Goal: Task Accomplishment & Management: Manage account settings

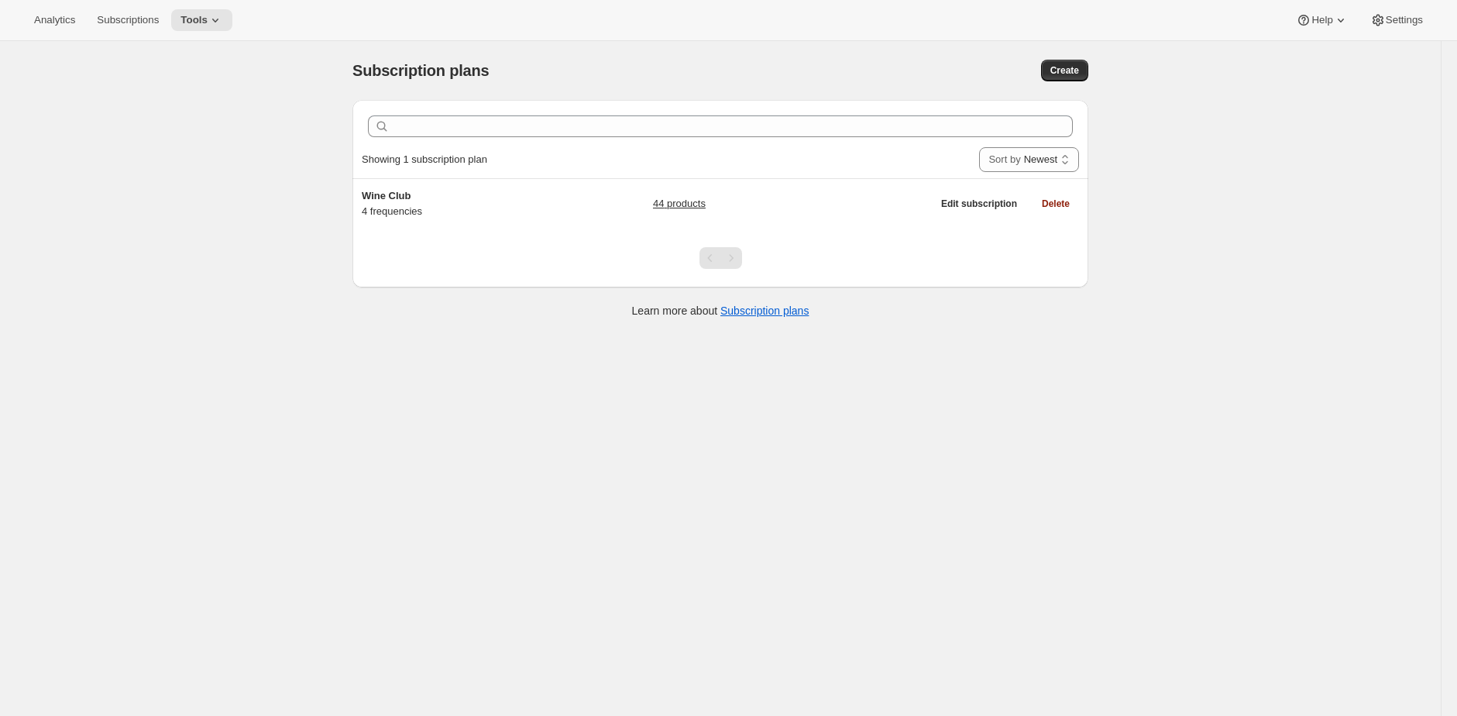
click at [924, 16] on div "Analytics Subscriptions Tools Help Settings" at bounding box center [728, 20] width 1457 height 41
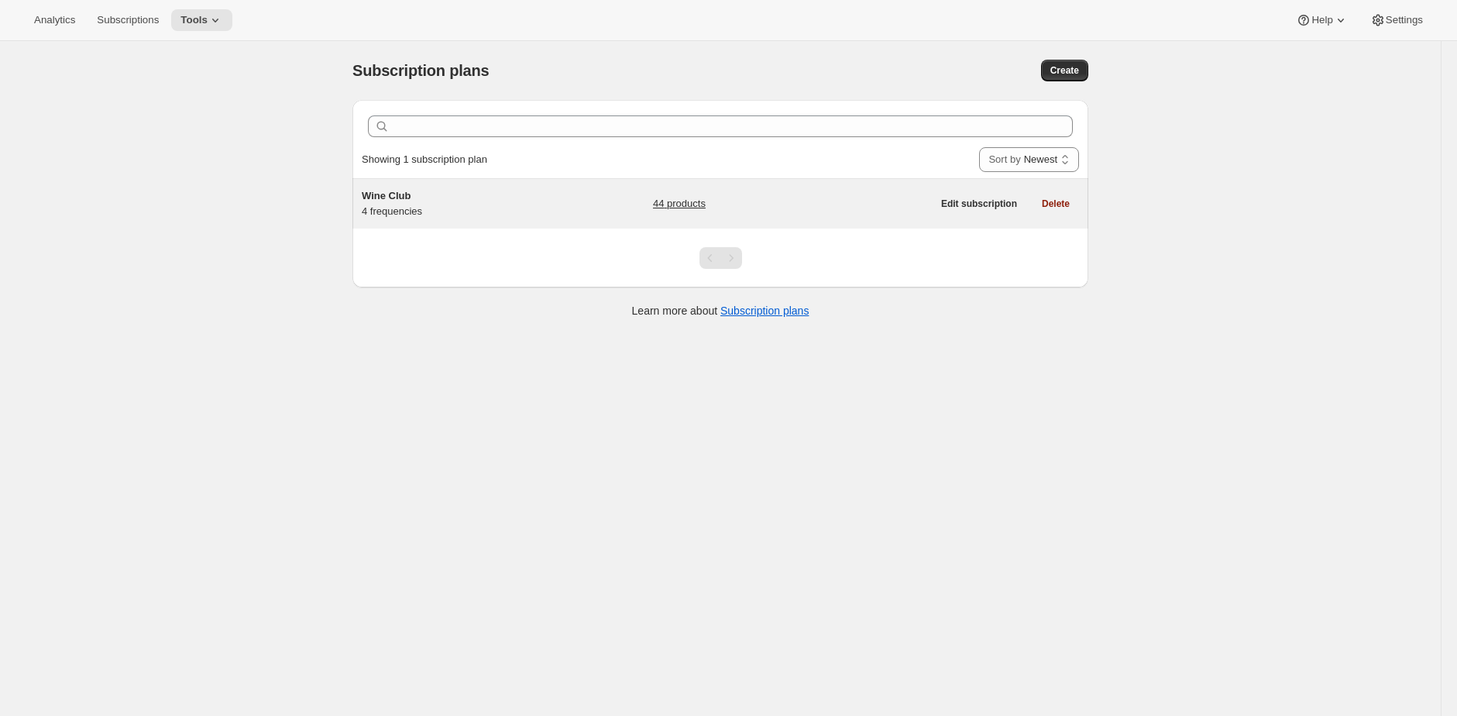
click at [392, 190] on span "Wine Club" at bounding box center [386, 196] width 49 height 12
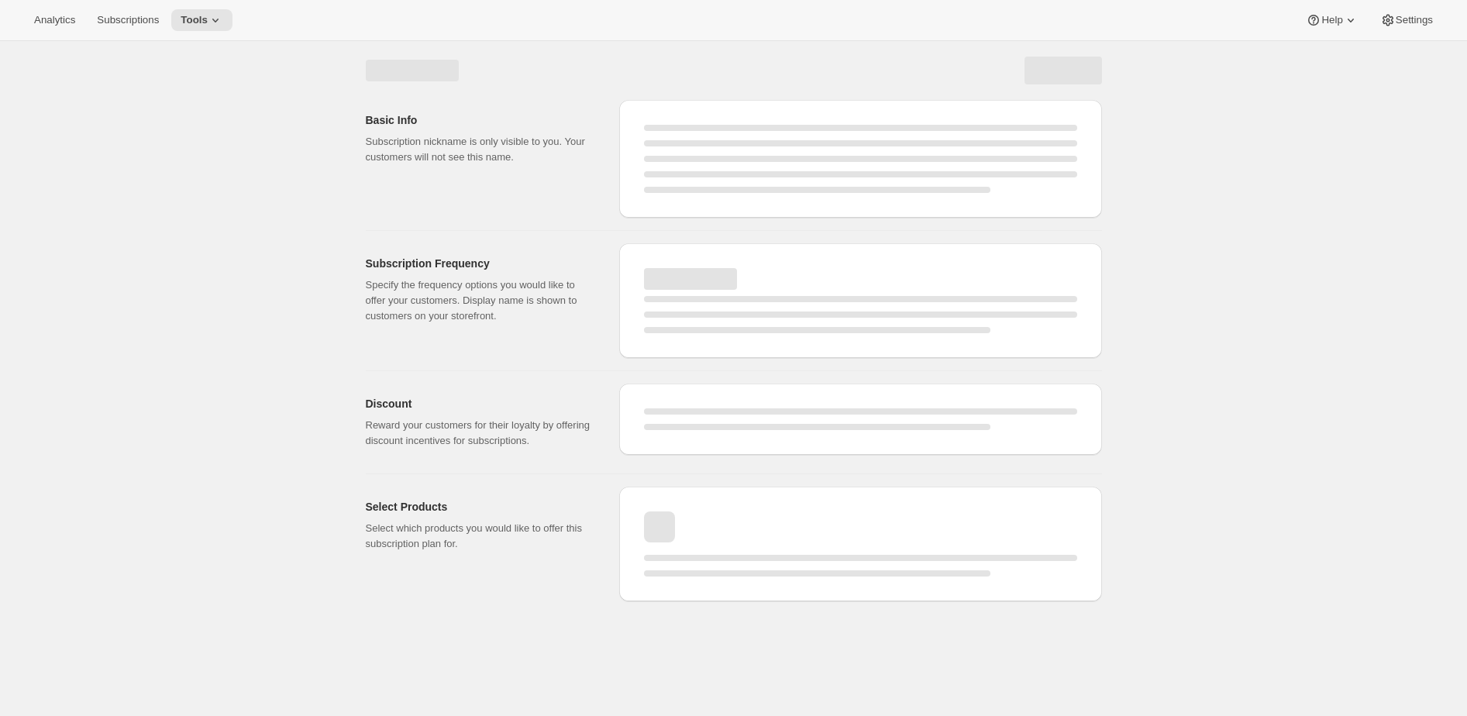
select select "WEEK"
select select "MONTH"
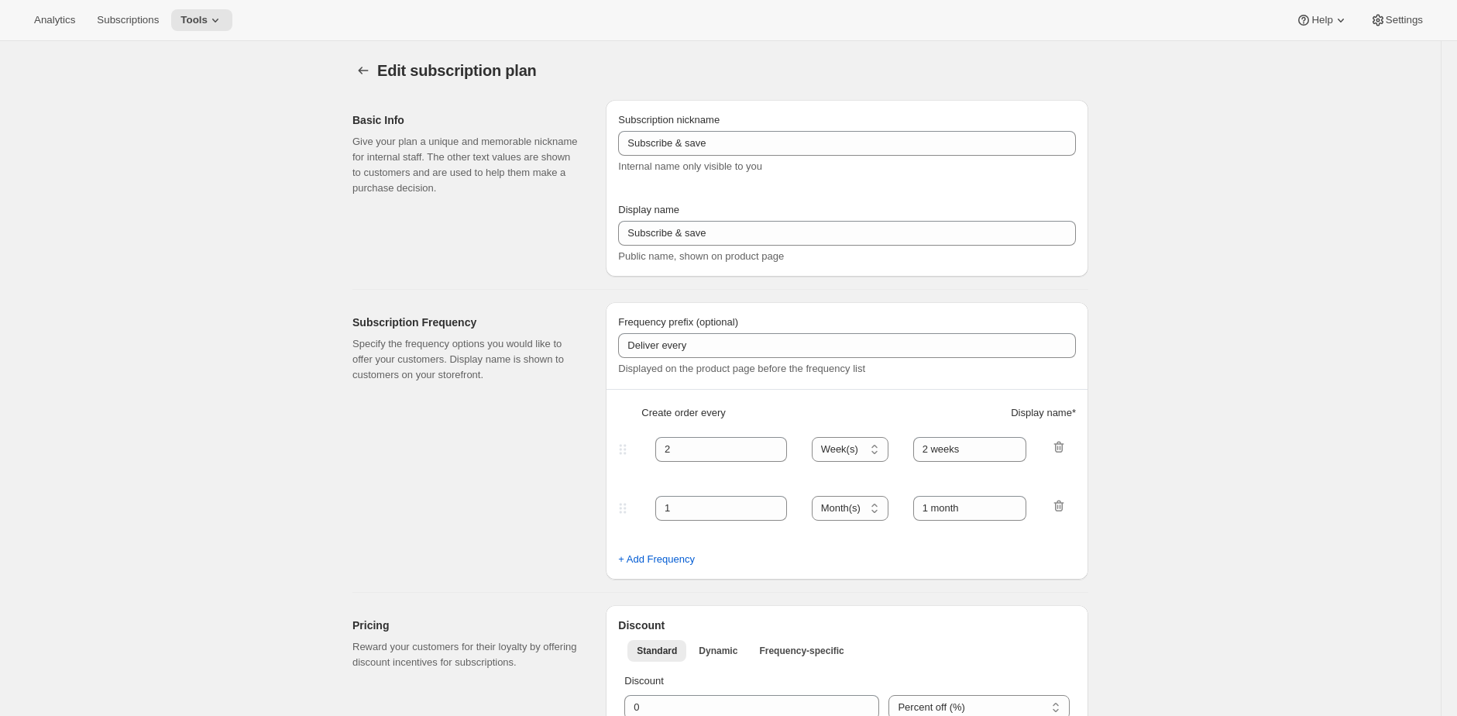
checkbox input "true"
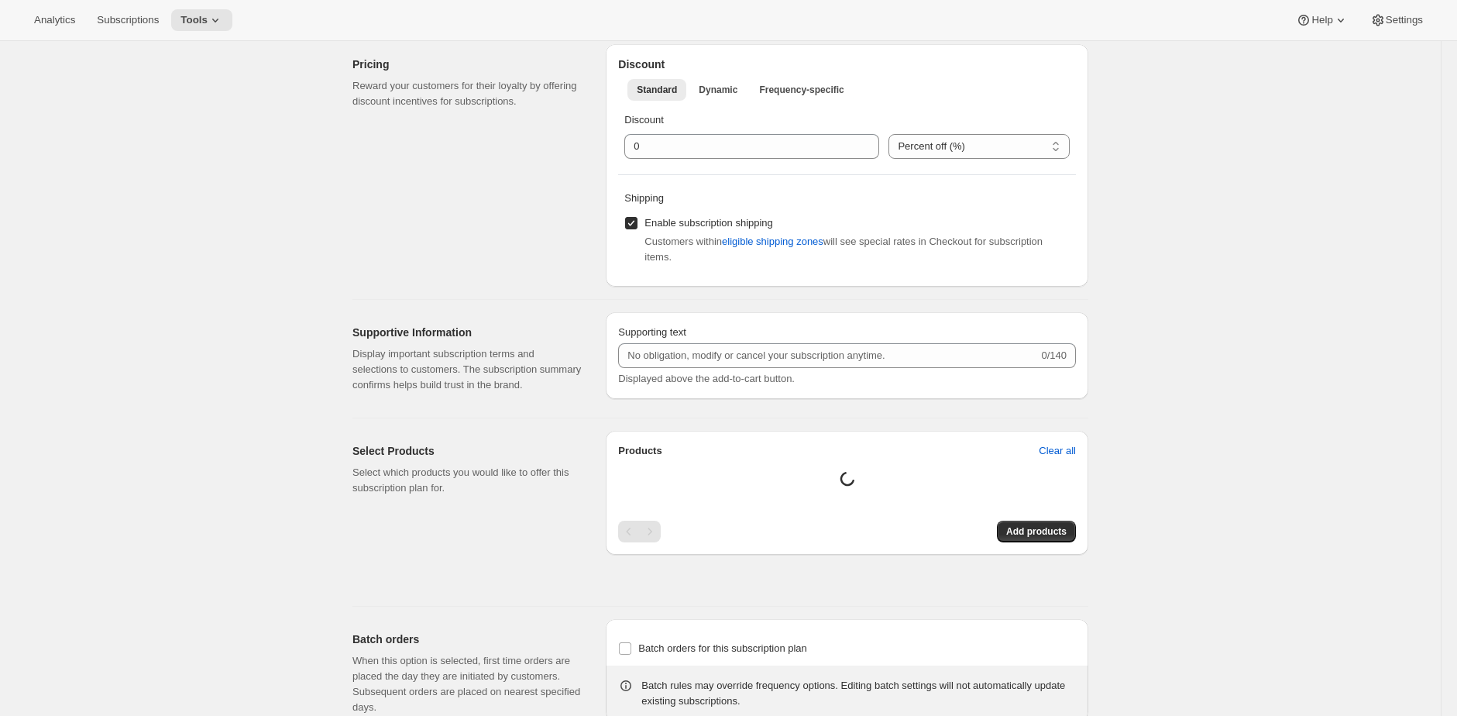
type input "Wine Club"
type input "3"
select select "MONTH"
type input "3 months"
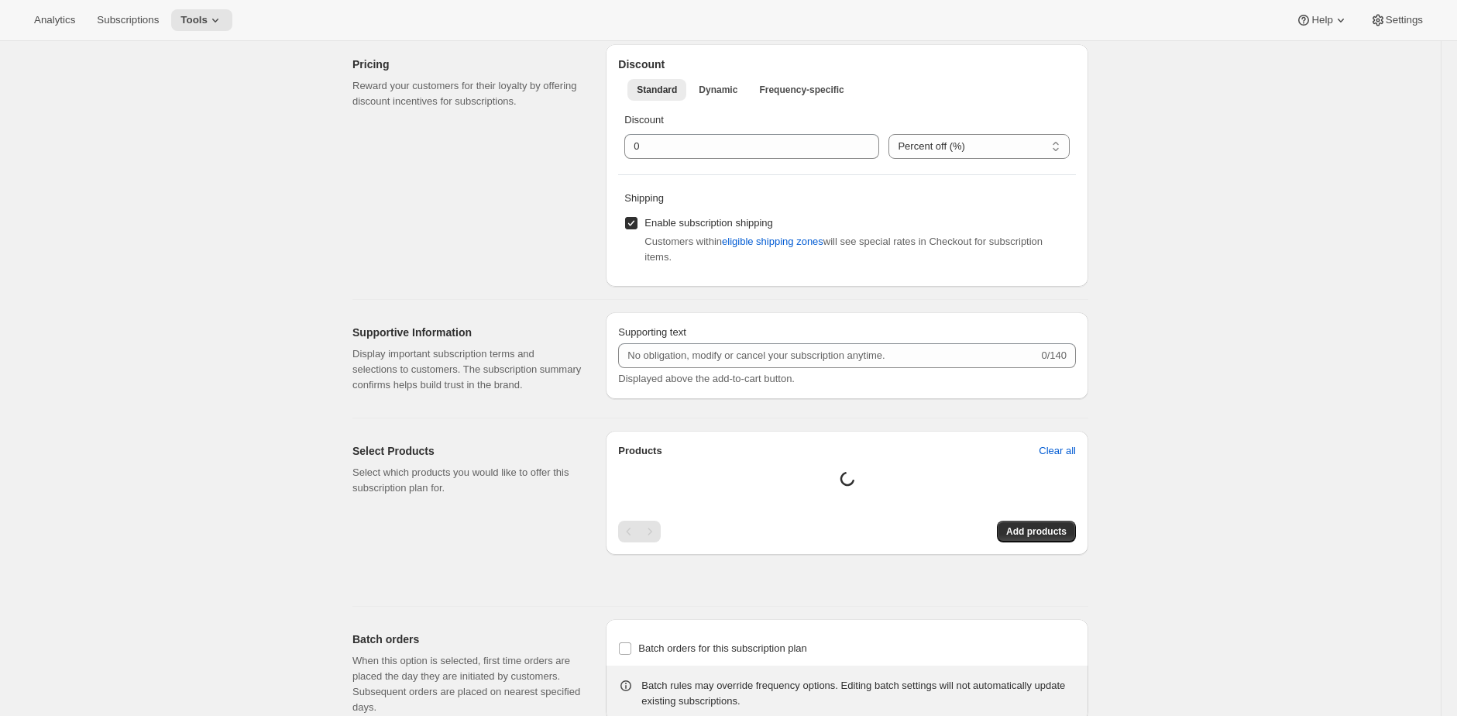
type input "4"
type input "4 months"
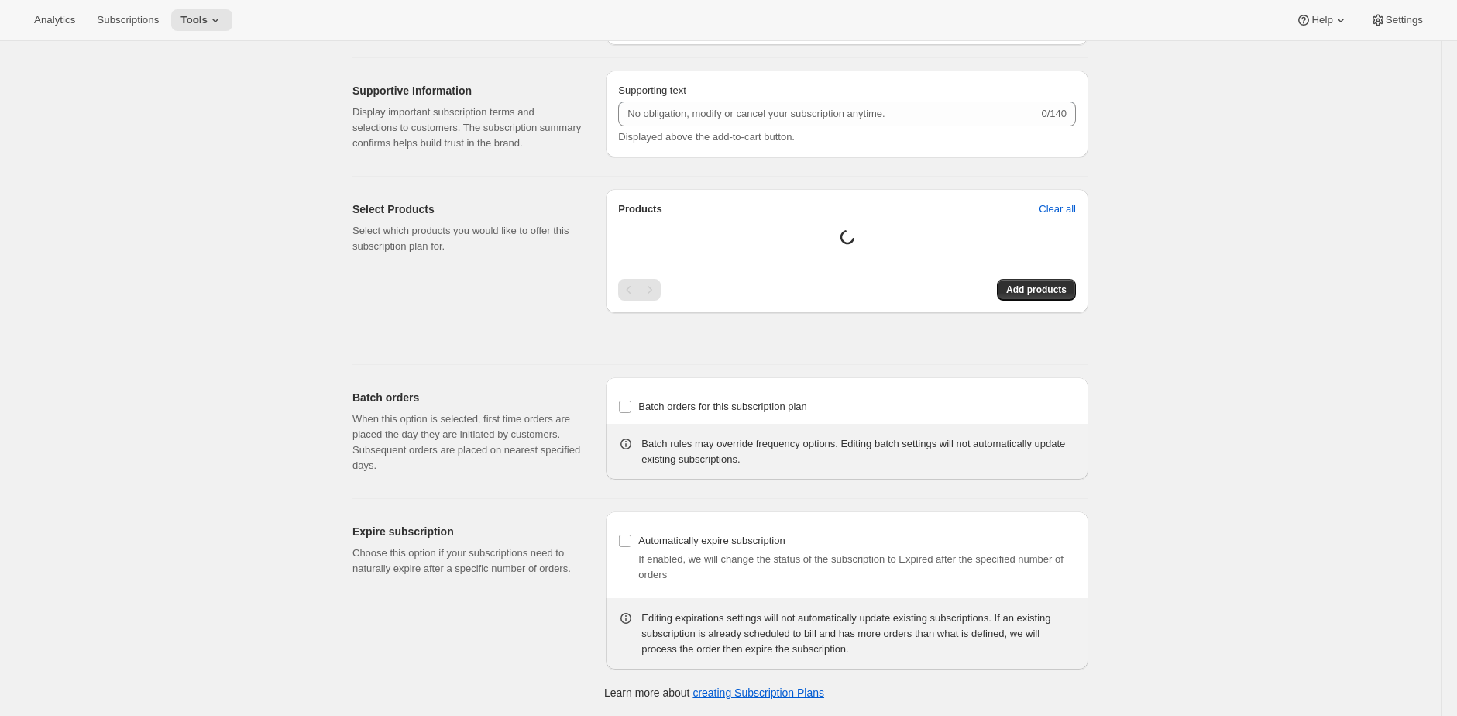
select select "MONTH"
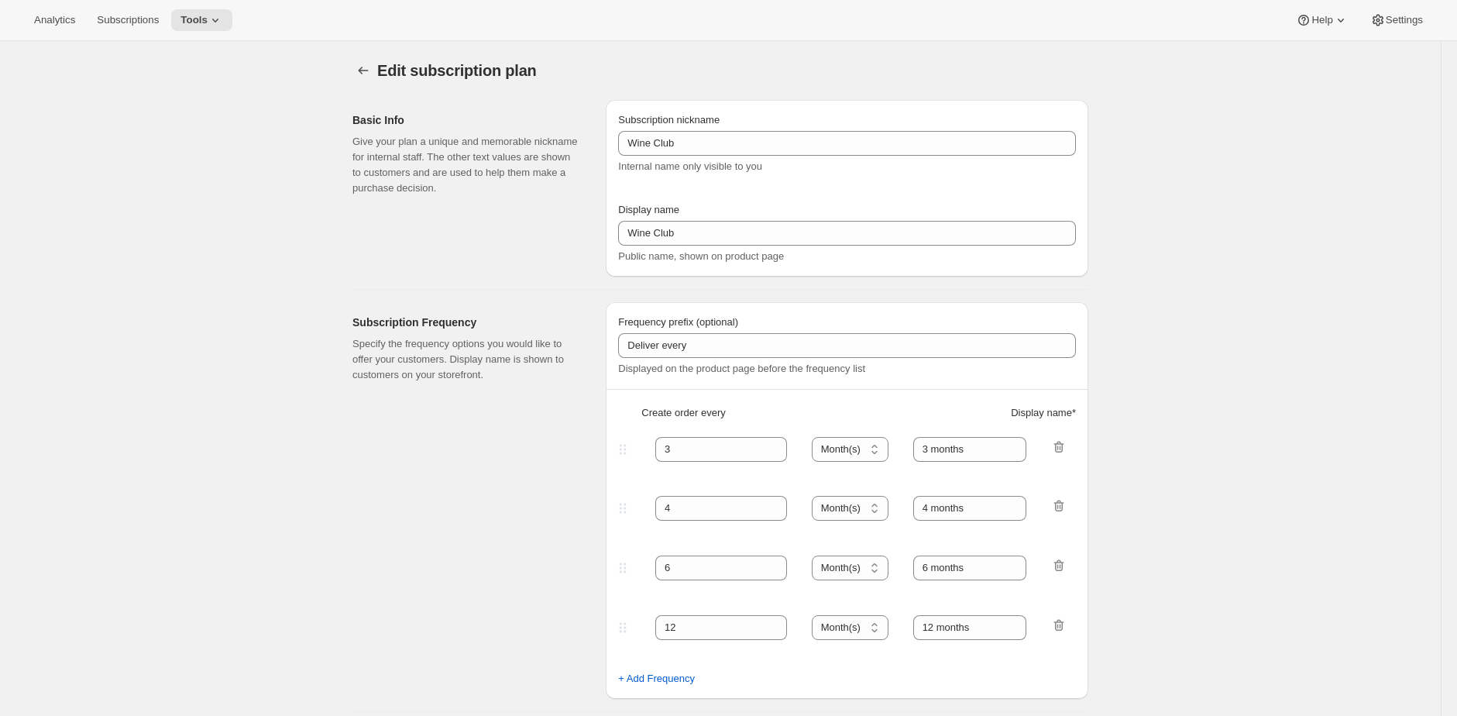
click at [606, 93] on div "Edit subscription plan. This page is ready Edit subscription plan" at bounding box center [721, 70] width 736 height 59
click at [1326, 19] on span "Help" at bounding box center [1322, 20] width 21 height 12
click at [1328, 56] on span "Setup guide" at bounding box center [1317, 52] width 53 height 12
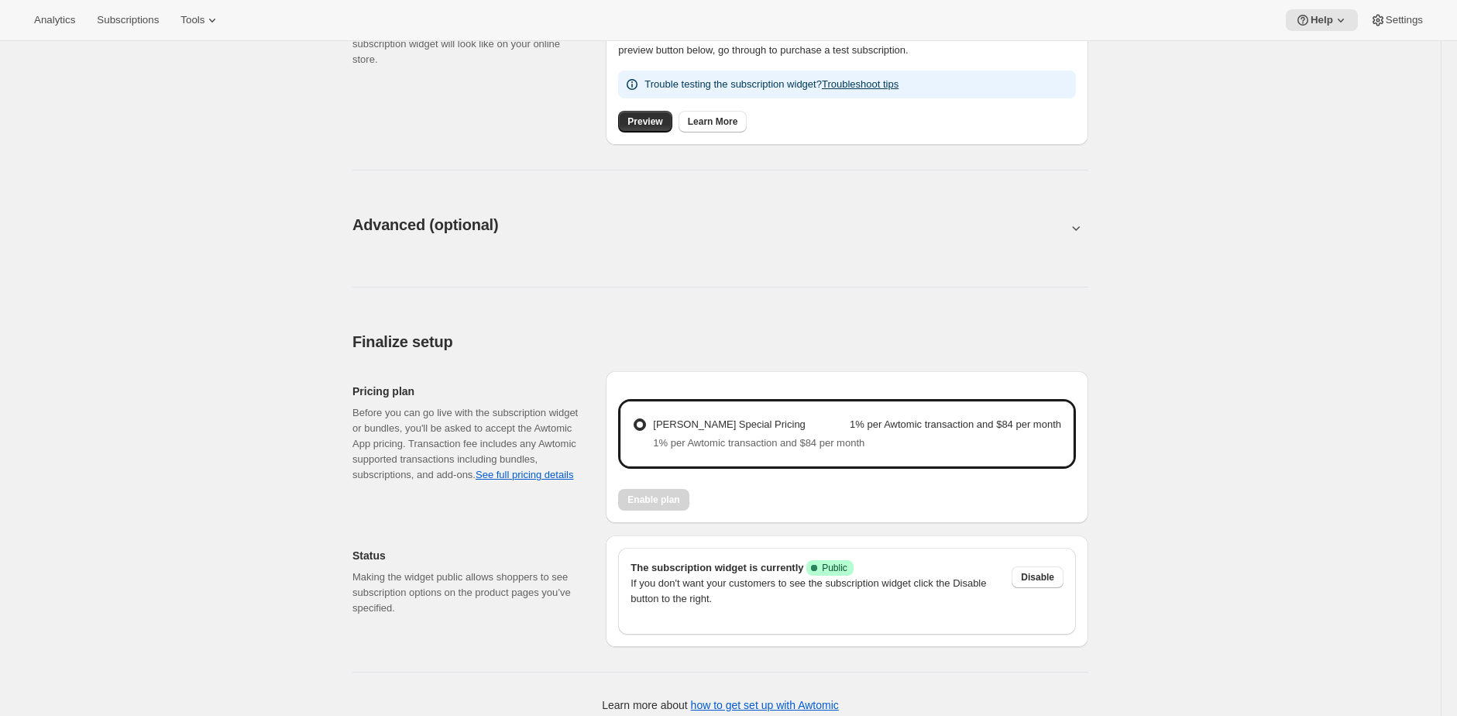
scroll to position [676, 0]
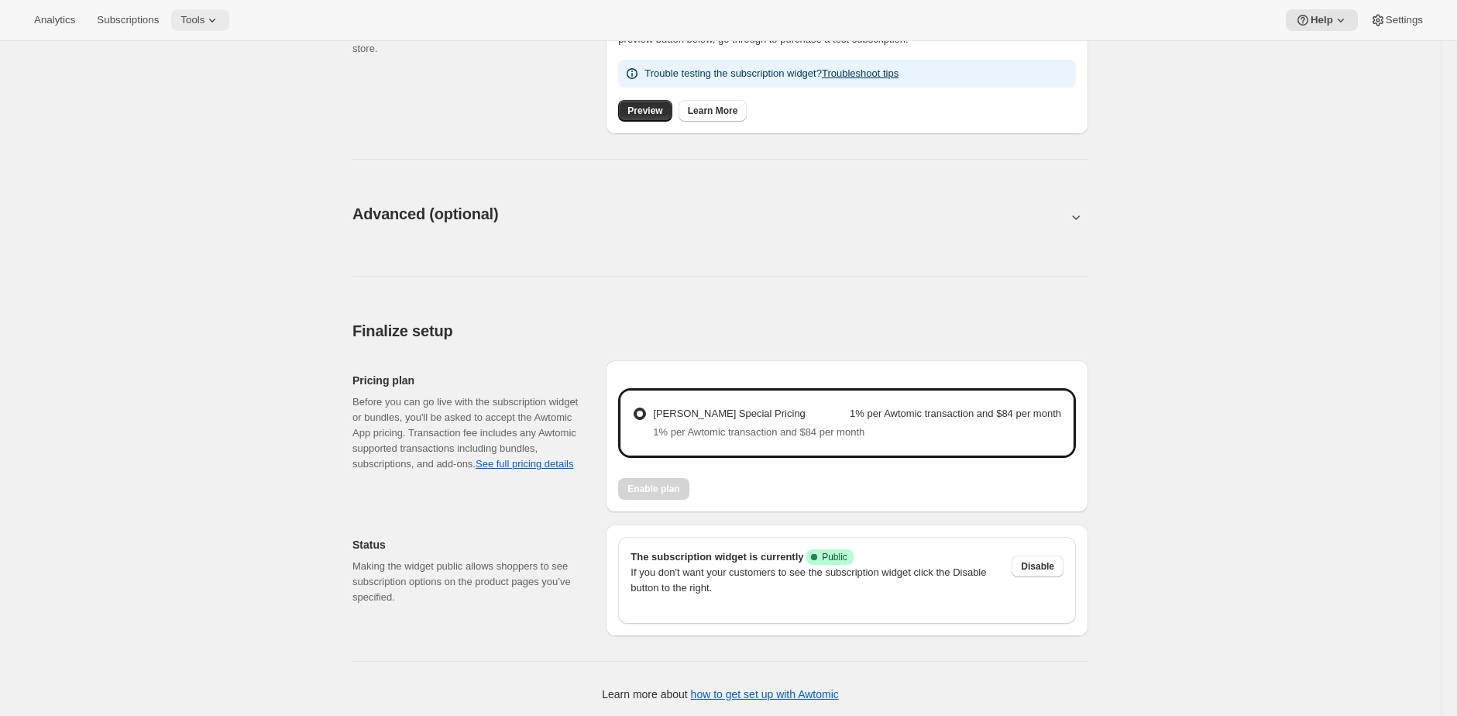
click at [218, 24] on icon at bounding box center [212, 19] width 15 height 15
click at [216, 103] on span "Bundles" at bounding box center [215, 105] width 137 height 15
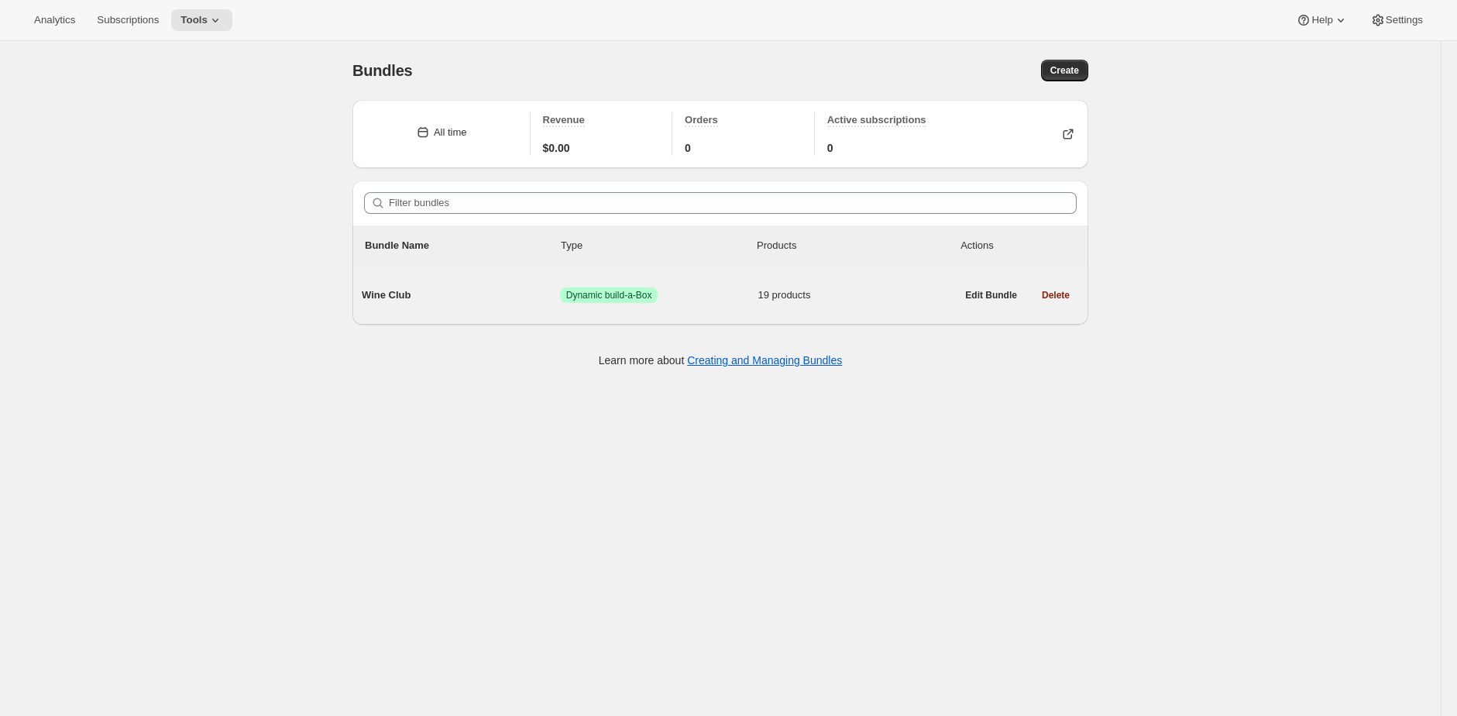
click at [422, 284] on div "Wine Club Success Dynamic build-a-Box 19 products" at bounding box center [659, 295] width 594 height 40
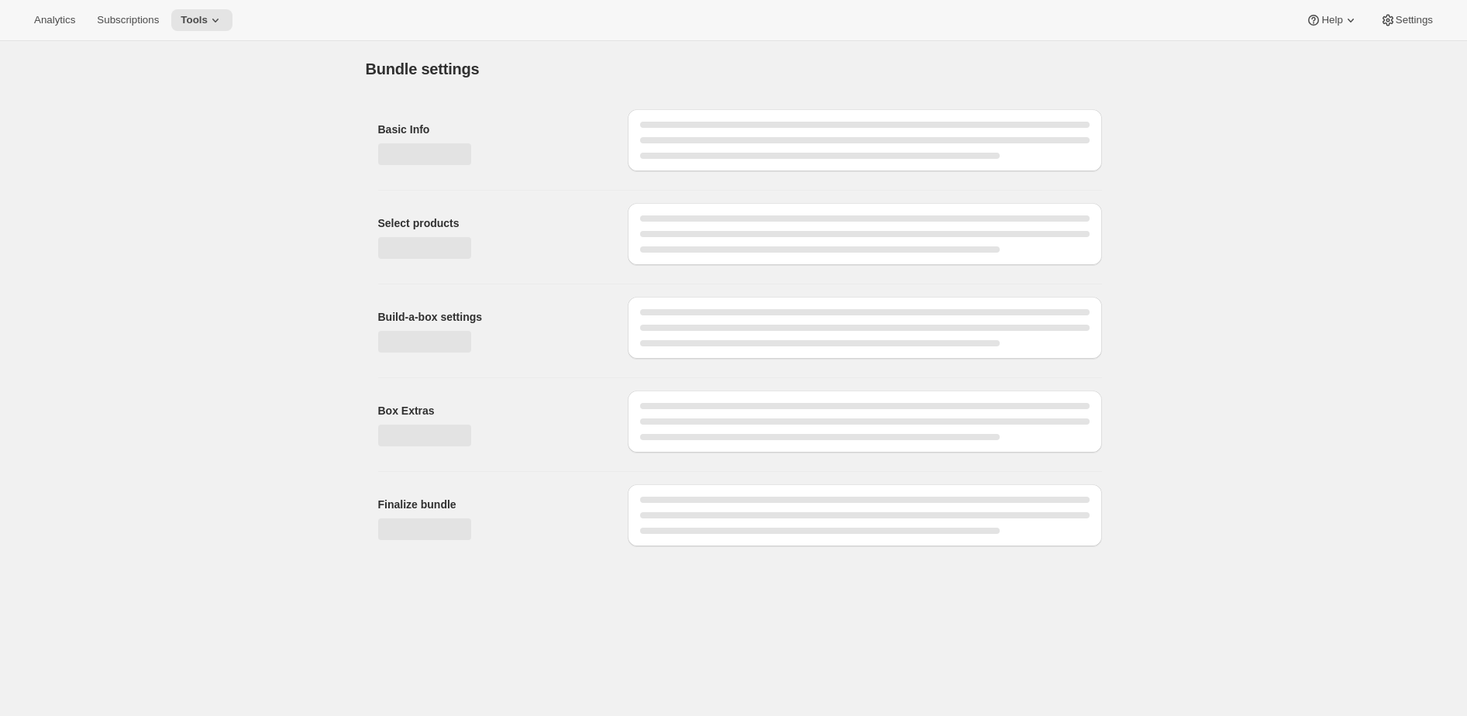
type input "Wine Club"
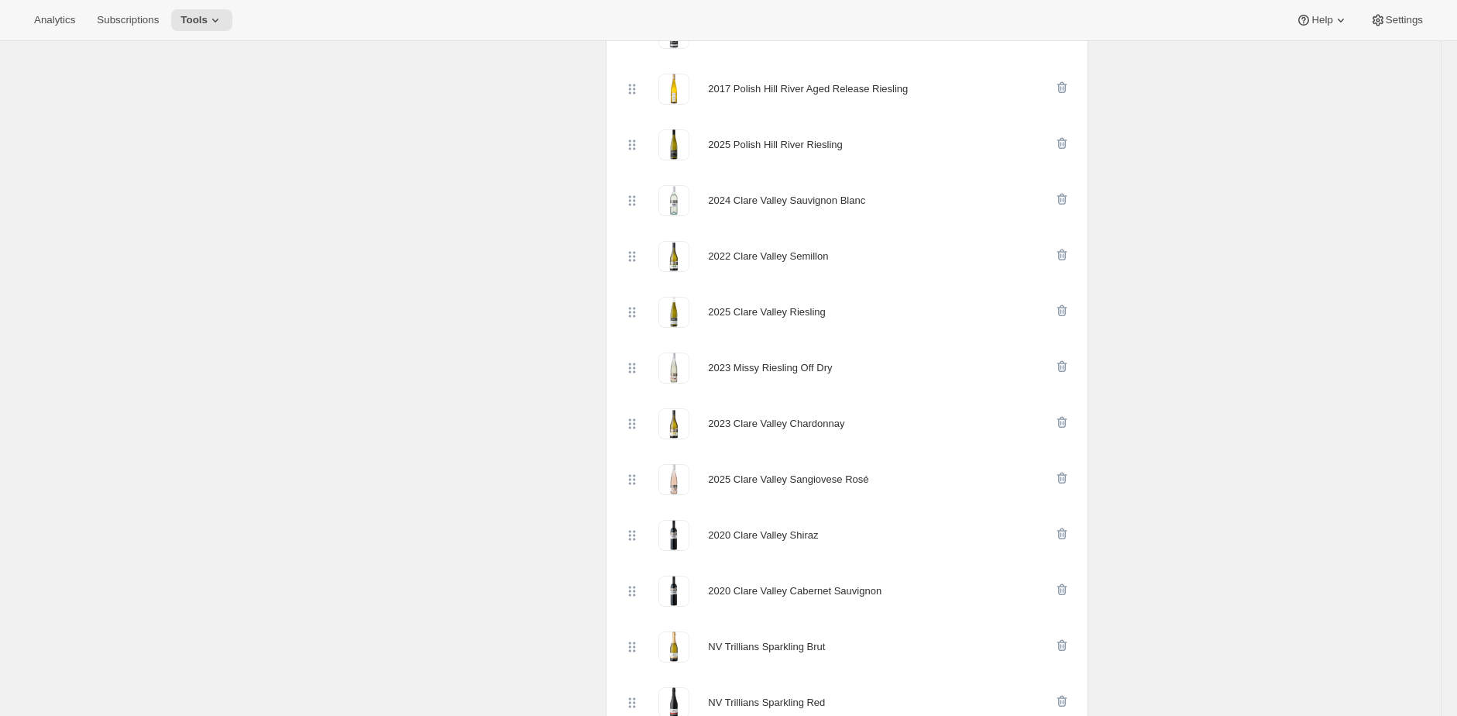
scroll to position [605, 0]
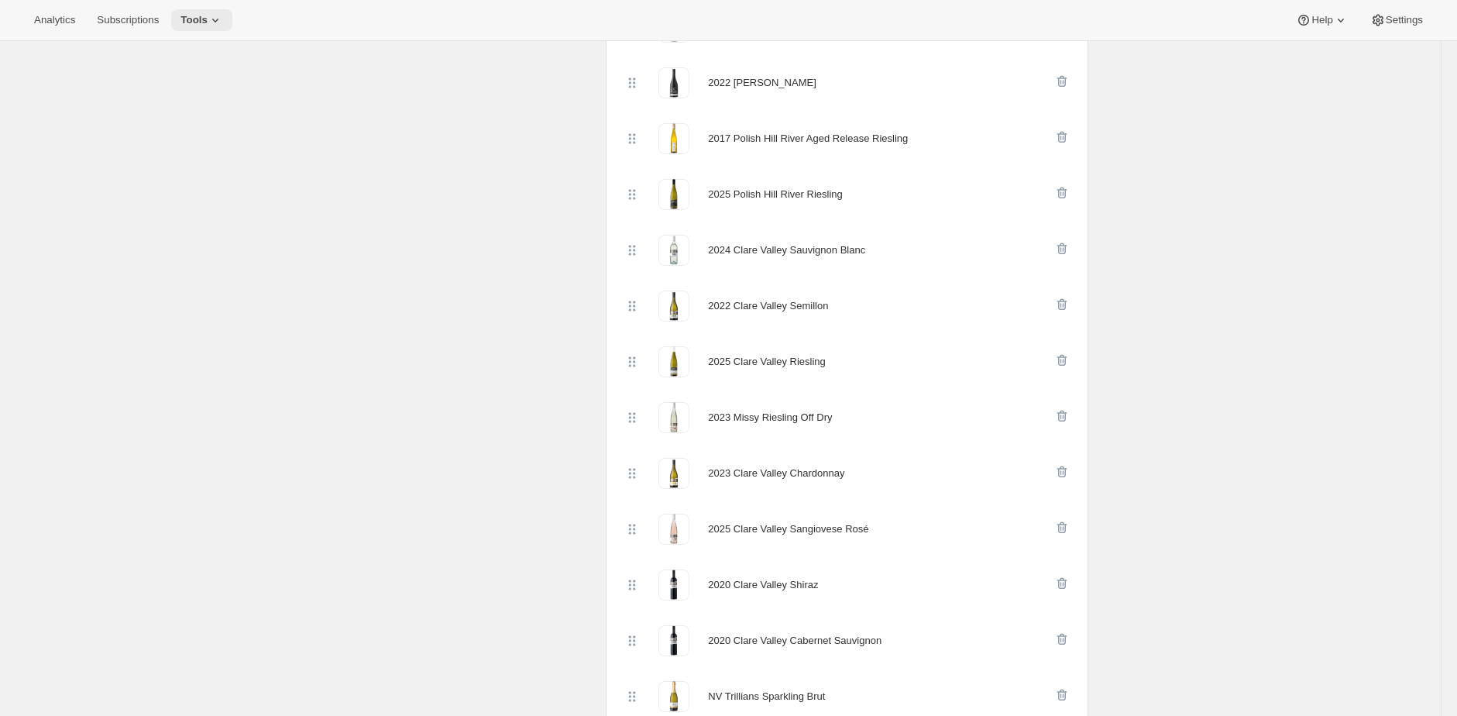
click at [214, 19] on icon at bounding box center [215, 19] width 15 height 15
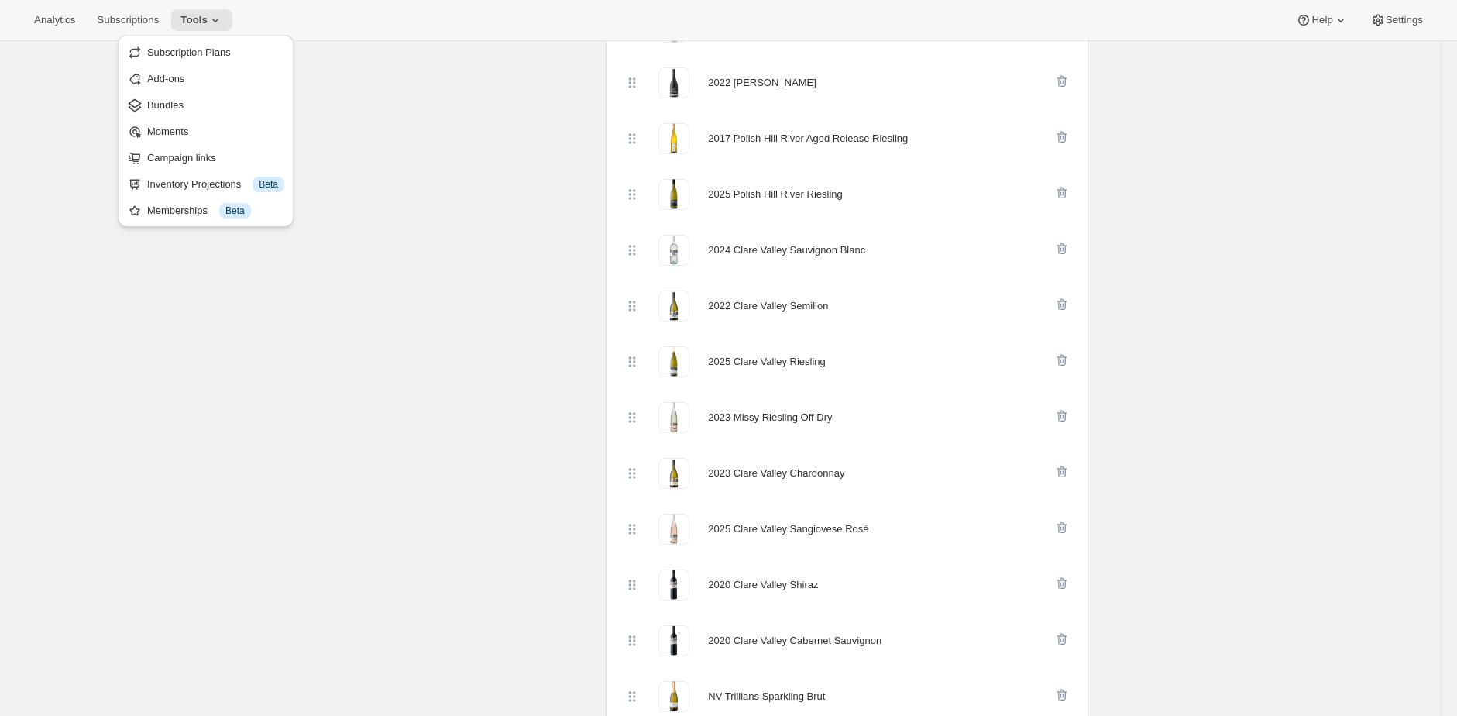
drag, startPoint x: 229, startPoint y: 47, endPoint x: 445, endPoint y: 59, distance: 215.7
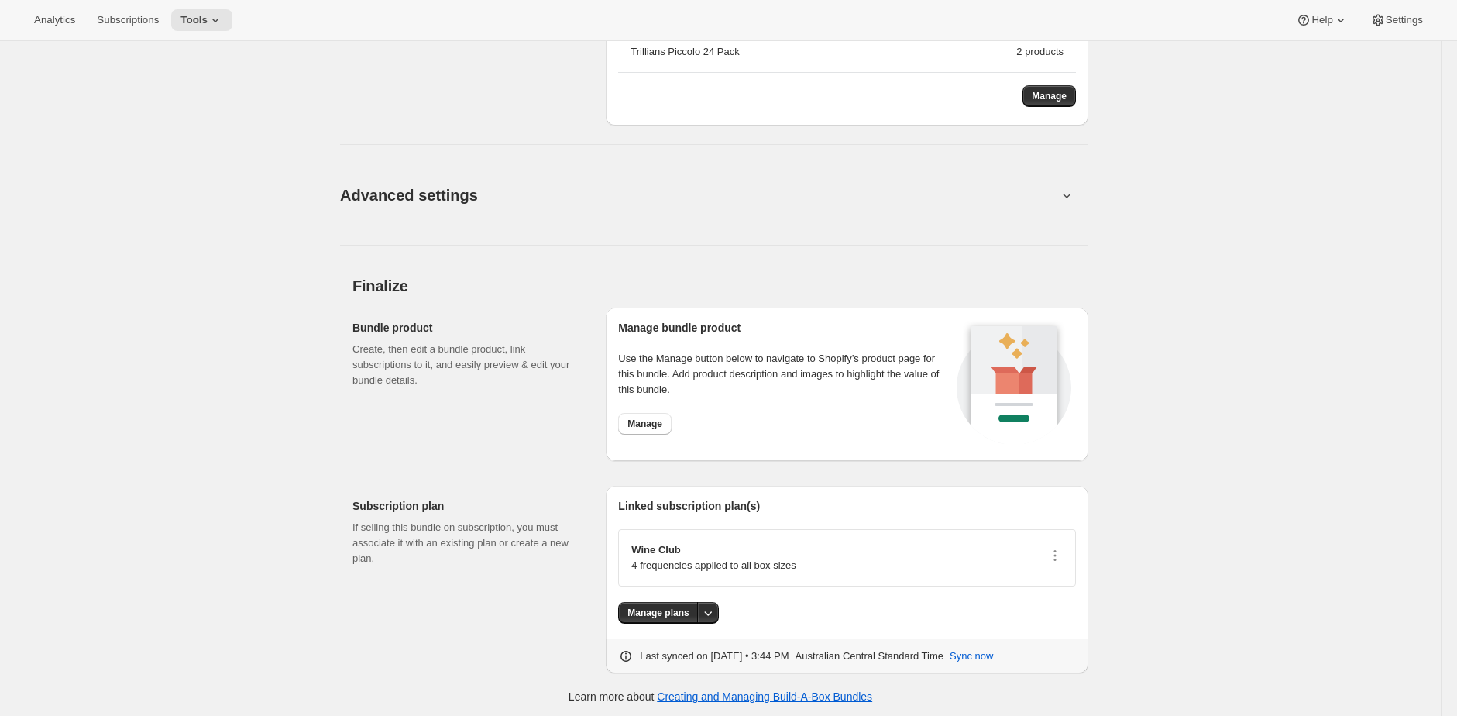
scroll to position [2340, 0]
click at [1051, 550] on div "Wine Club 4 frequencies applied to all box sizes" at bounding box center [847, 554] width 432 height 31
click at [1058, 552] on icon "button" at bounding box center [1055, 552] width 15 height 15
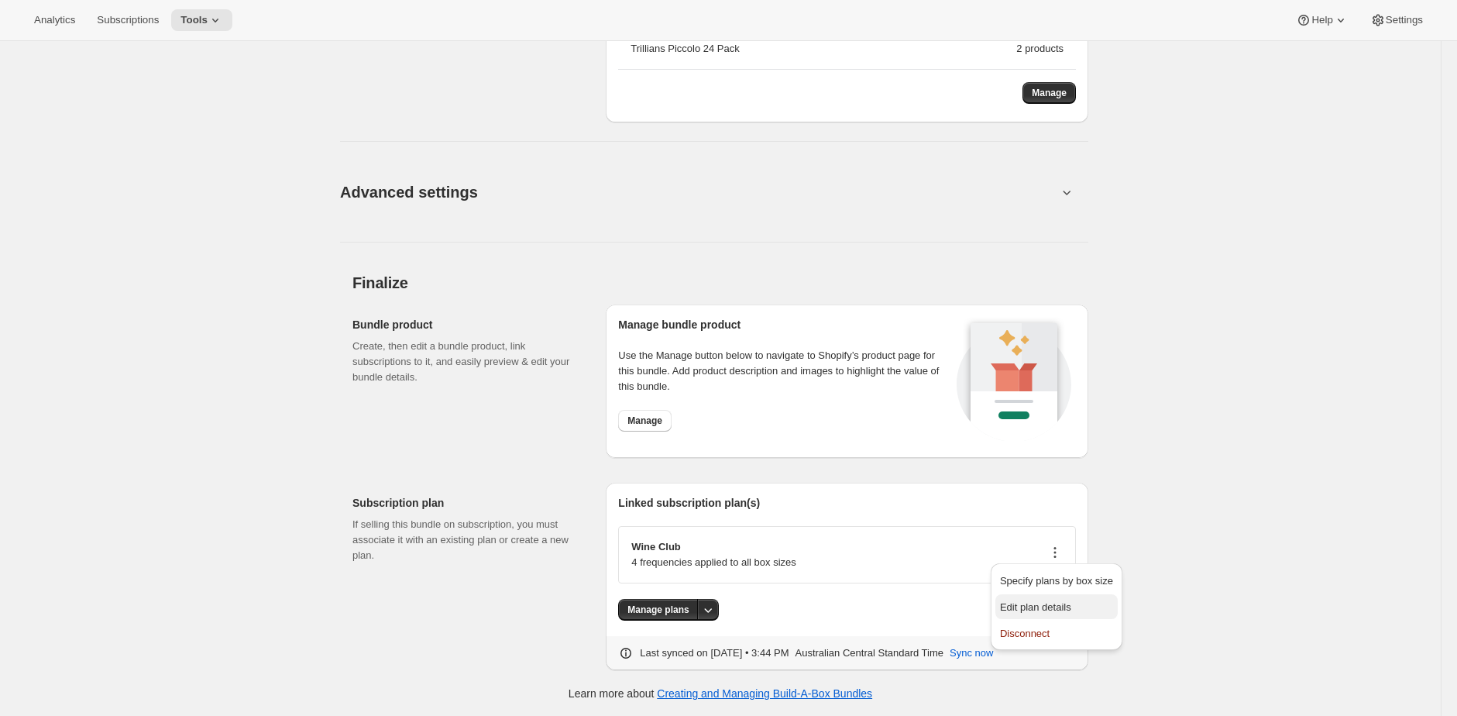
click at [1054, 605] on span "Edit plan details" at bounding box center [1035, 607] width 71 height 12
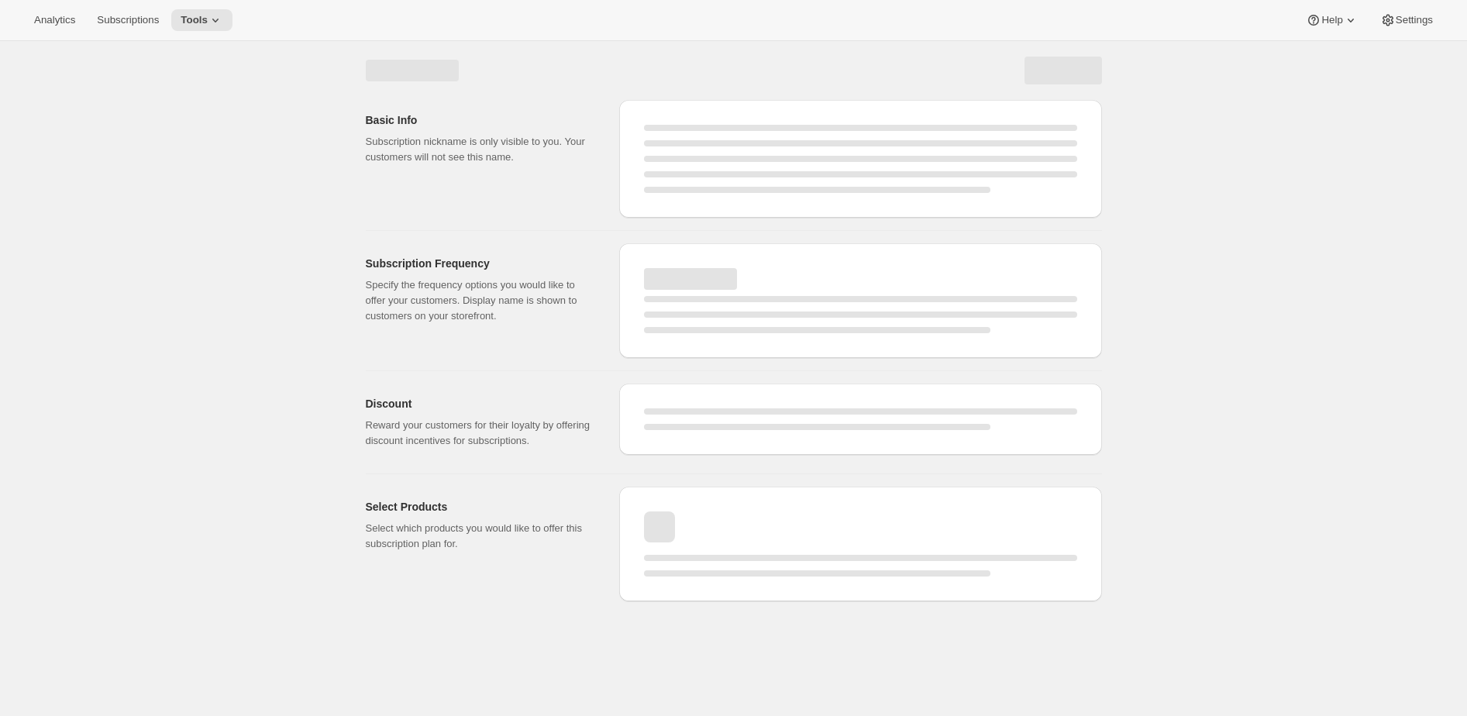
select select "WEEK"
select select "MONTH"
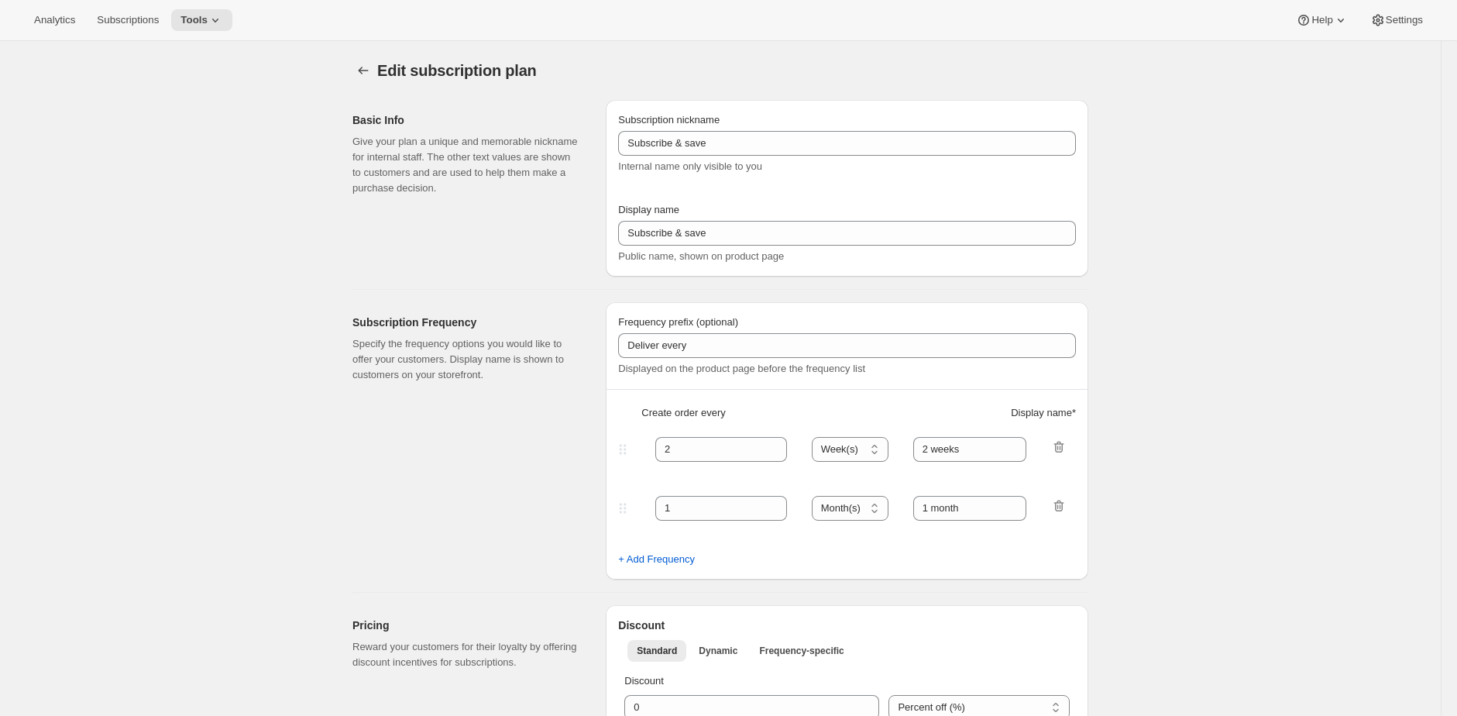
type input "Wine Club"
type input "3"
select select "MONTH"
type input "3 months"
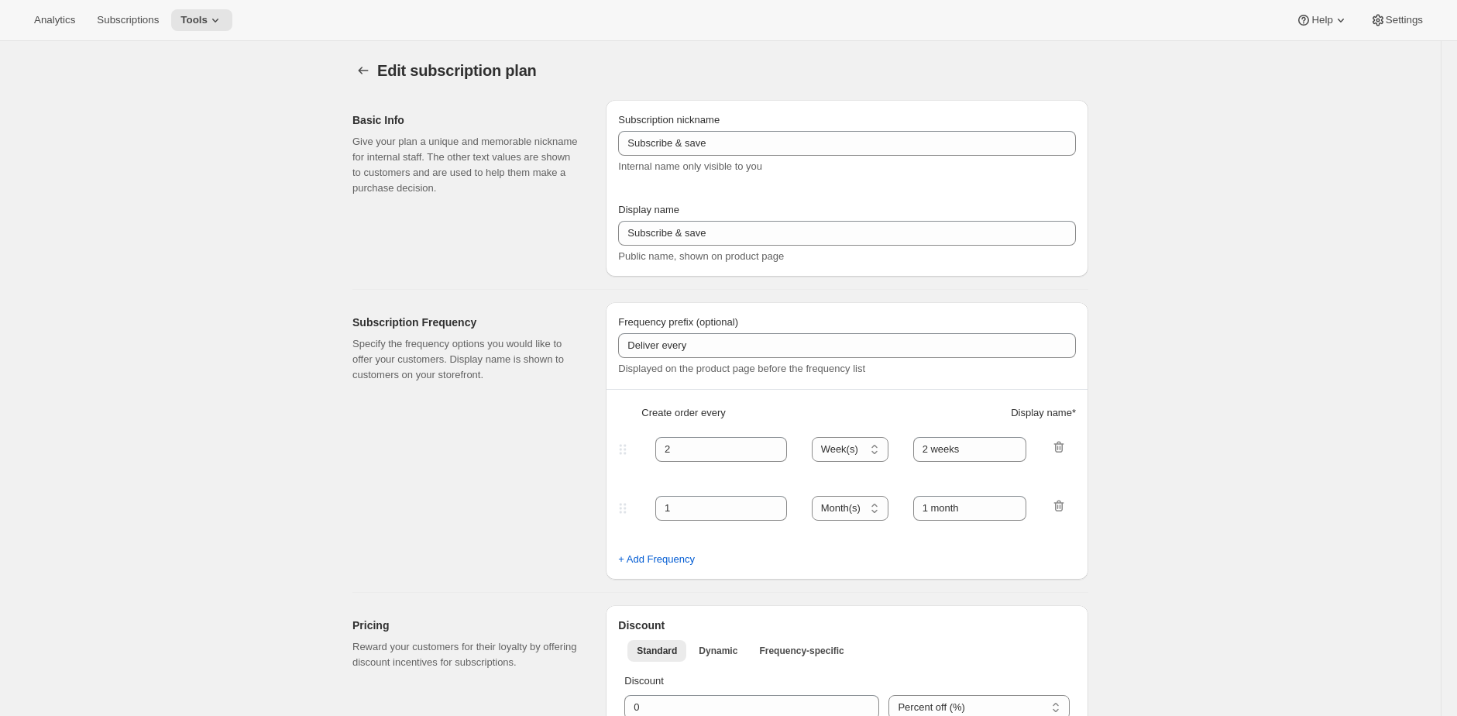
type input "4"
type input "4 months"
select select "MONTH"
